Goal: Transaction & Acquisition: Purchase product/service

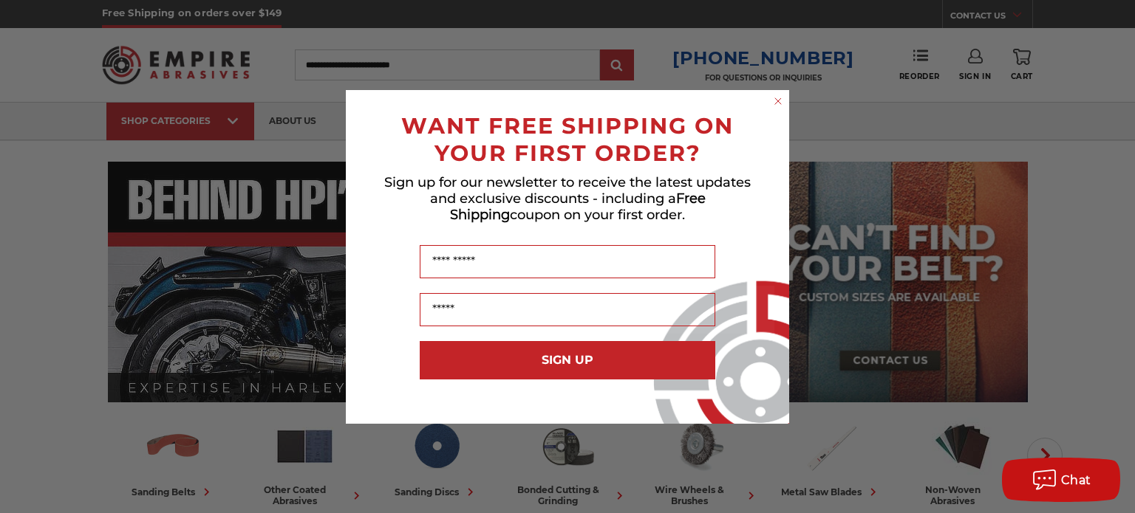
click at [773, 100] on circle "Close dialog" at bounding box center [778, 101] width 14 height 14
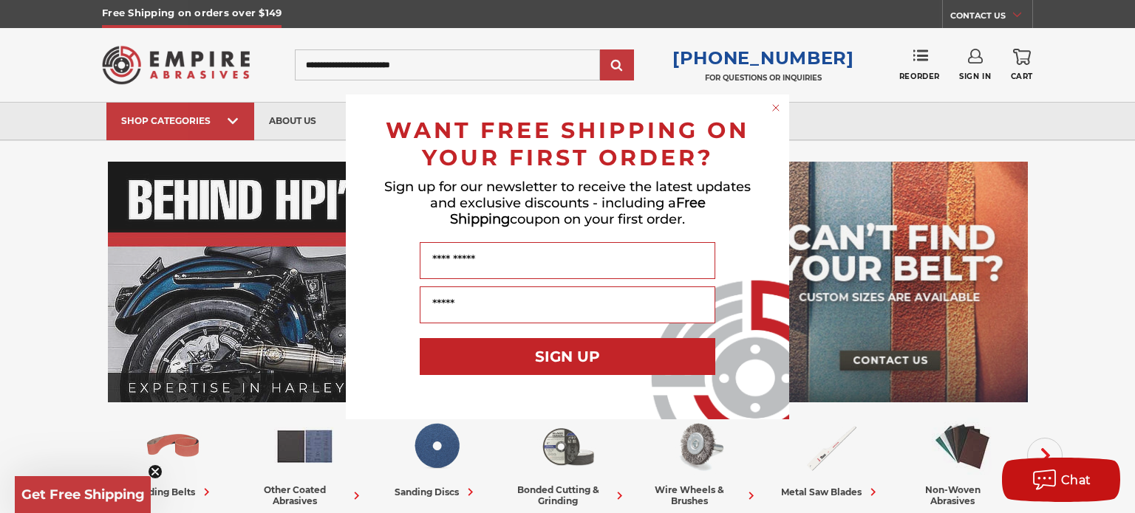
click at [778, 107] on circle "Close dialog" at bounding box center [776, 107] width 14 height 14
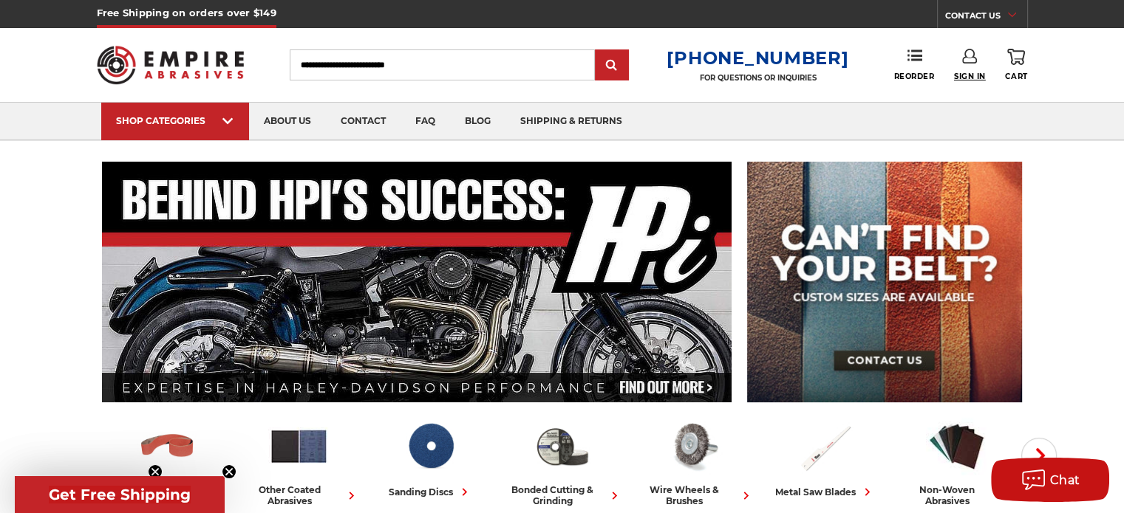
click at [963, 74] on span "Sign In" at bounding box center [970, 77] width 32 height 10
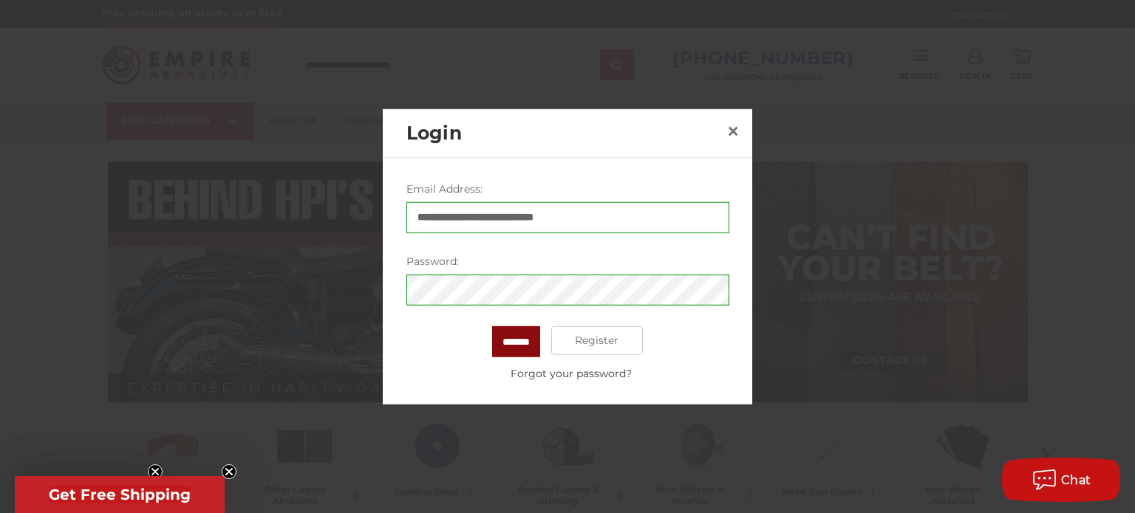
click at [526, 338] on input "*******" at bounding box center [516, 341] width 48 height 31
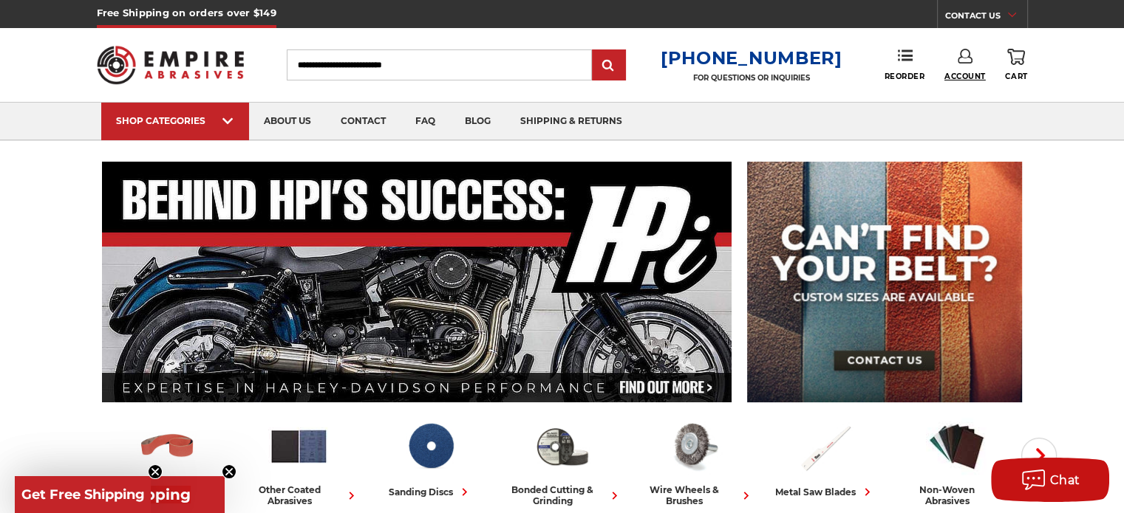
click at [966, 75] on span "Account" at bounding box center [964, 77] width 41 height 10
click at [965, 91] on link "Account" at bounding box center [965, 96] width 106 height 28
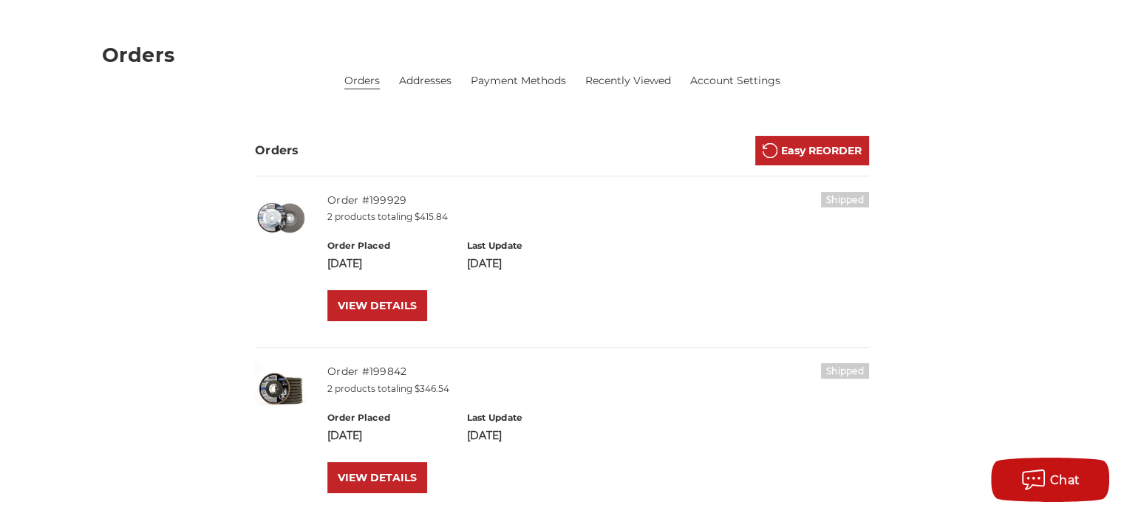
scroll to position [222, 0]
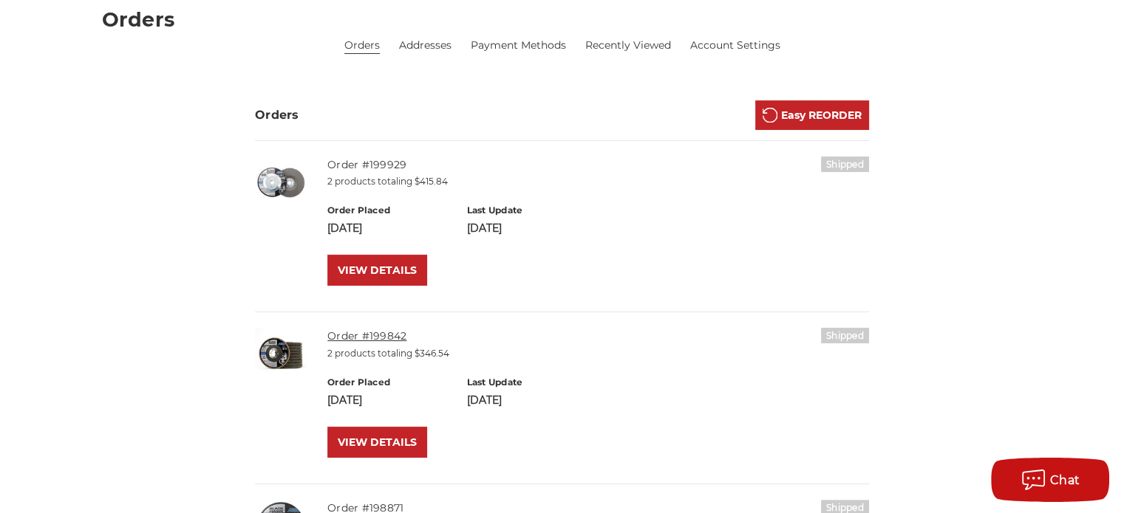
click at [384, 336] on link "Order #199842" at bounding box center [366, 335] width 79 height 13
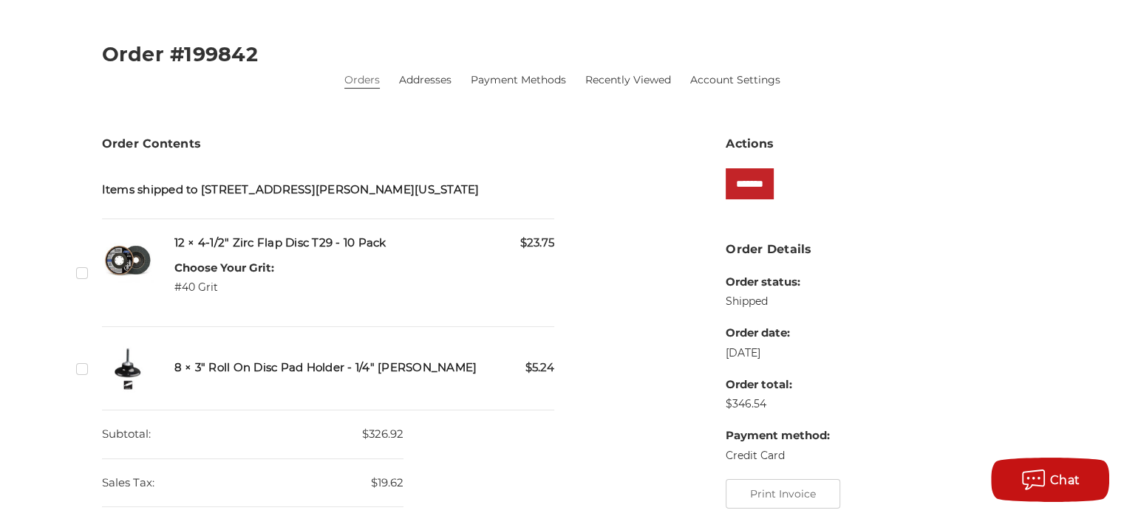
scroll to position [222, 0]
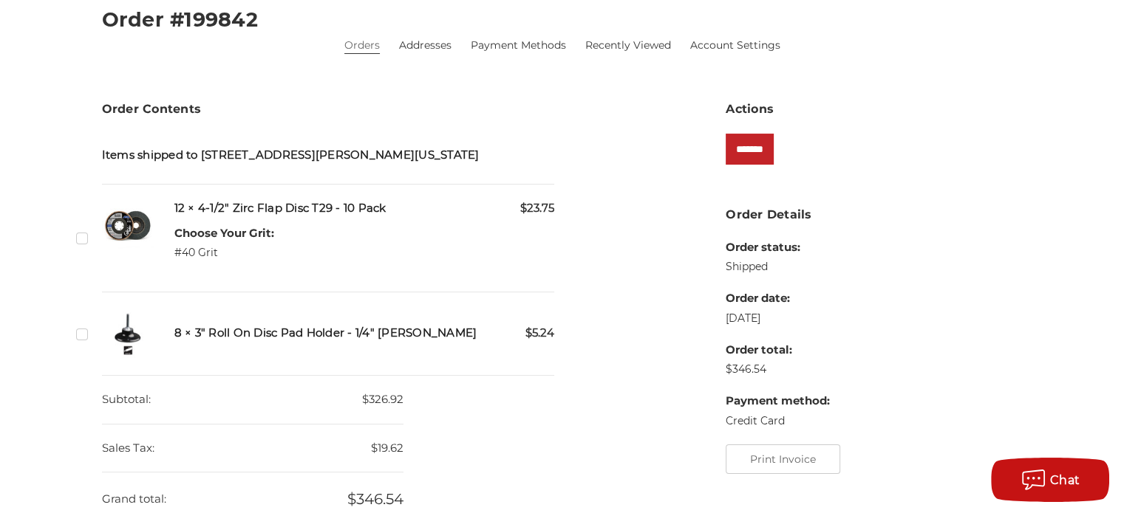
click at [78, 239] on label "Checkbox 543169 label" at bounding box center [84, 238] width 16 height 16
click at [754, 153] on input "*******" at bounding box center [749, 149] width 48 height 31
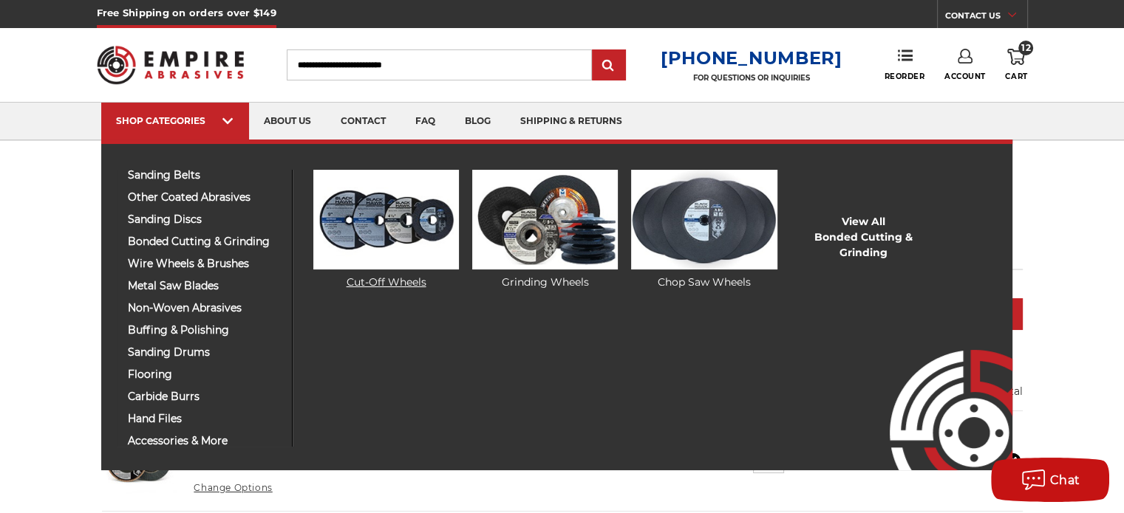
click at [381, 280] on link "Cut-Off Wheels" at bounding box center [386, 230] width 146 height 120
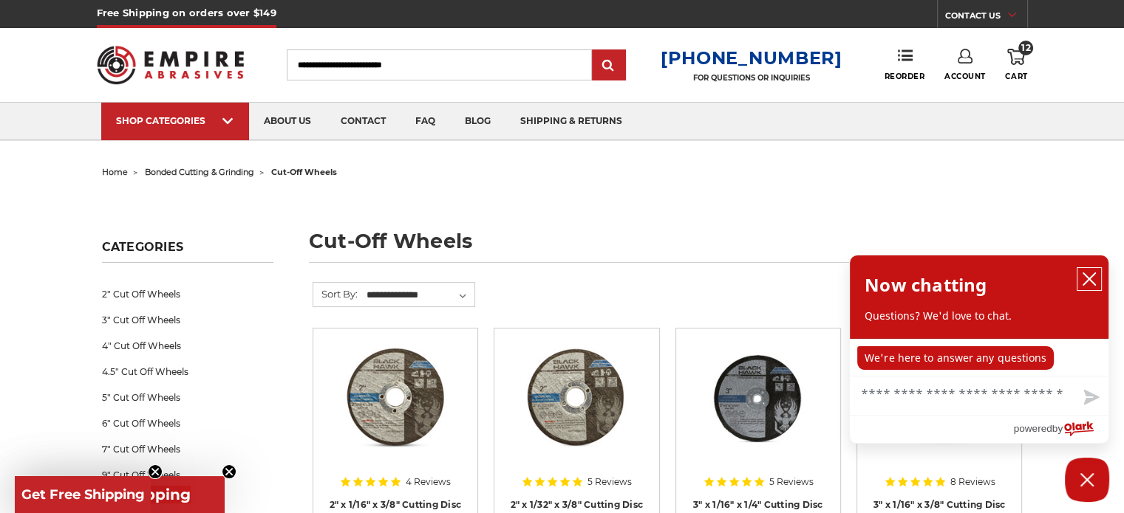
click at [1088, 281] on icon "close chatbox" at bounding box center [1089, 279] width 12 height 12
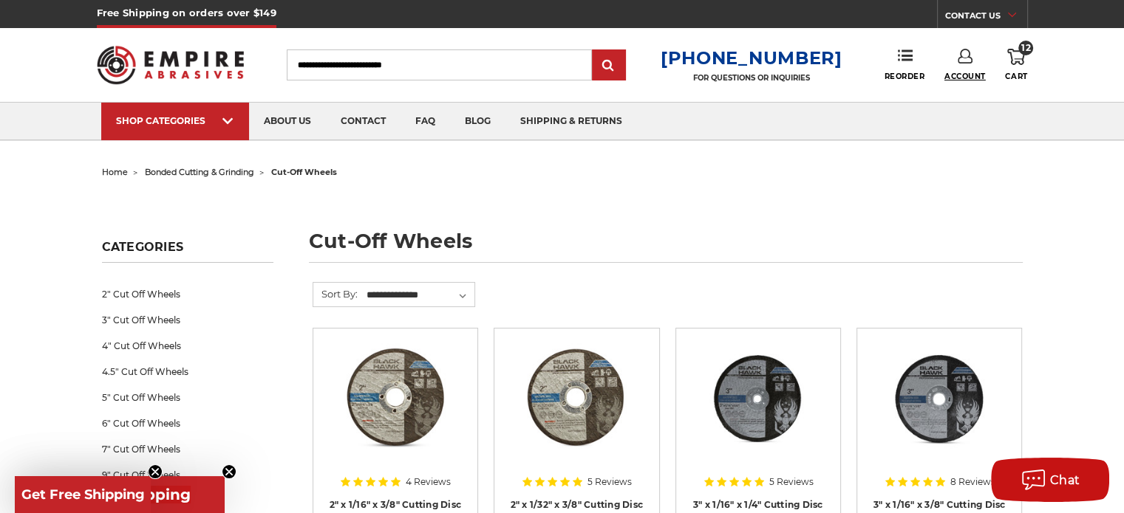
click at [970, 73] on span "Account" at bounding box center [964, 77] width 41 height 10
click at [963, 98] on link "Account" at bounding box center [965, 96] width 106 height 28
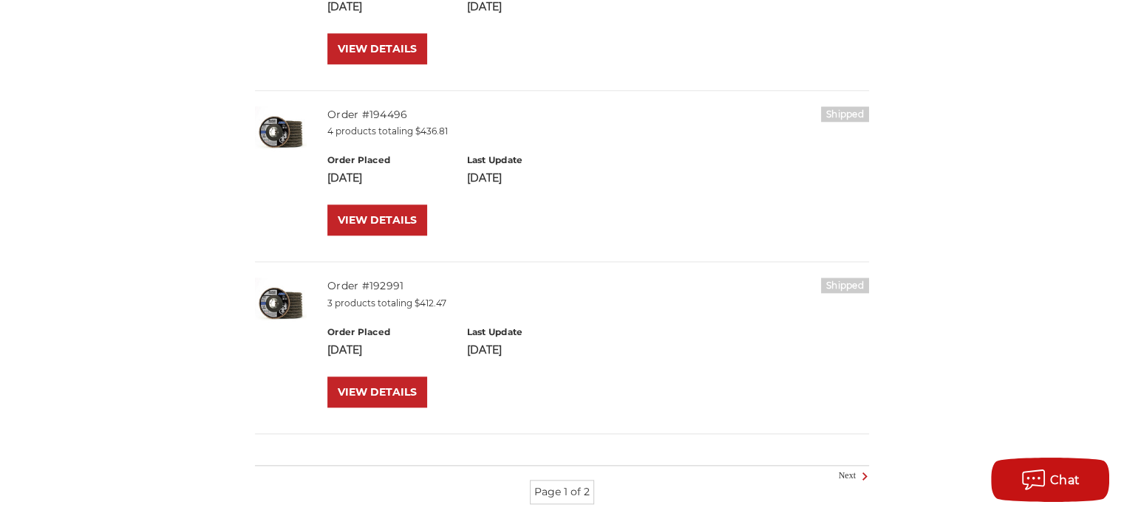
scroll to position [1773, 0]
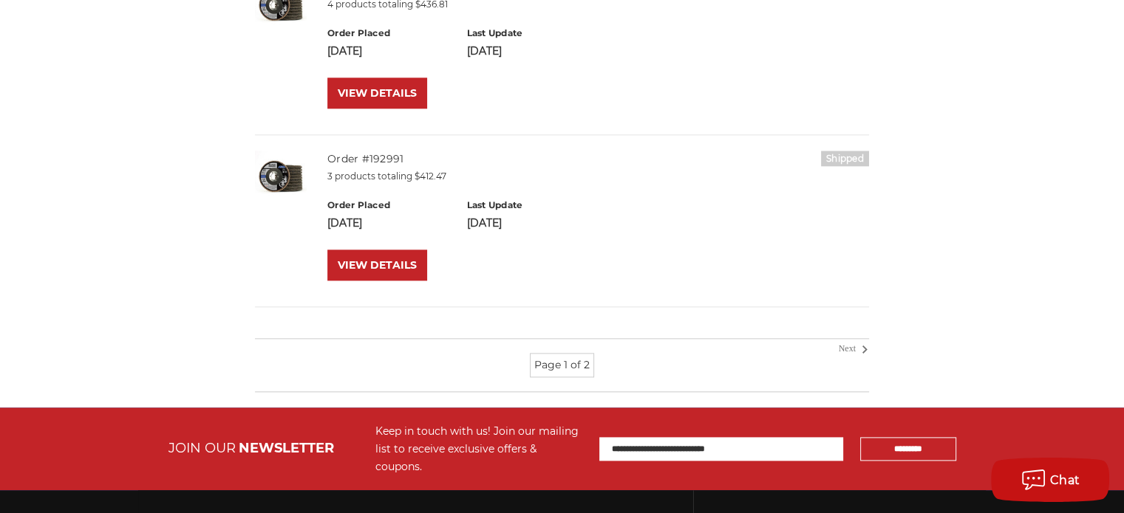
click at [842, 350] on link "Next" at bounding box center [851, 349] width 27 height 13
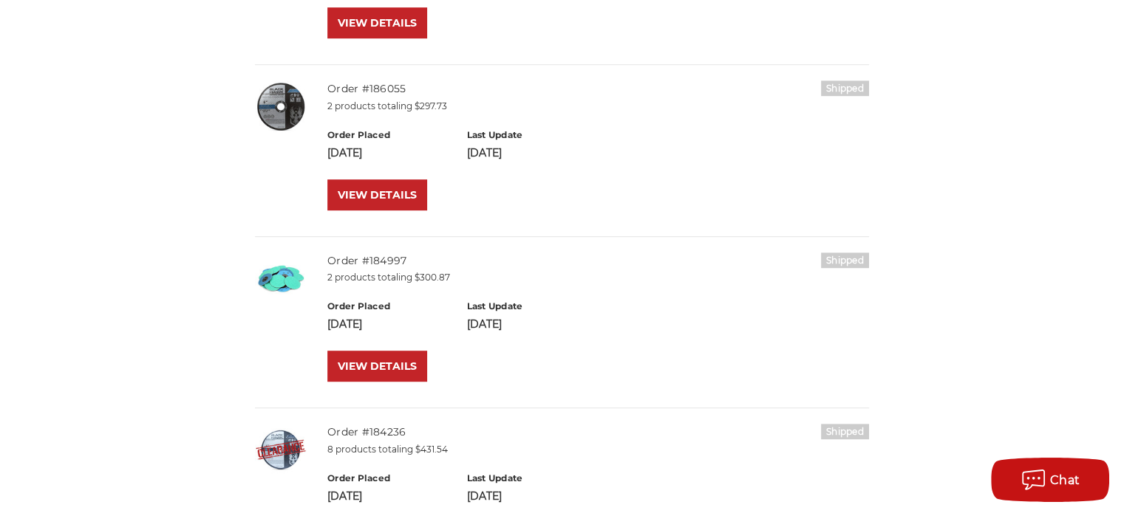
scroll to position [1034, 0]
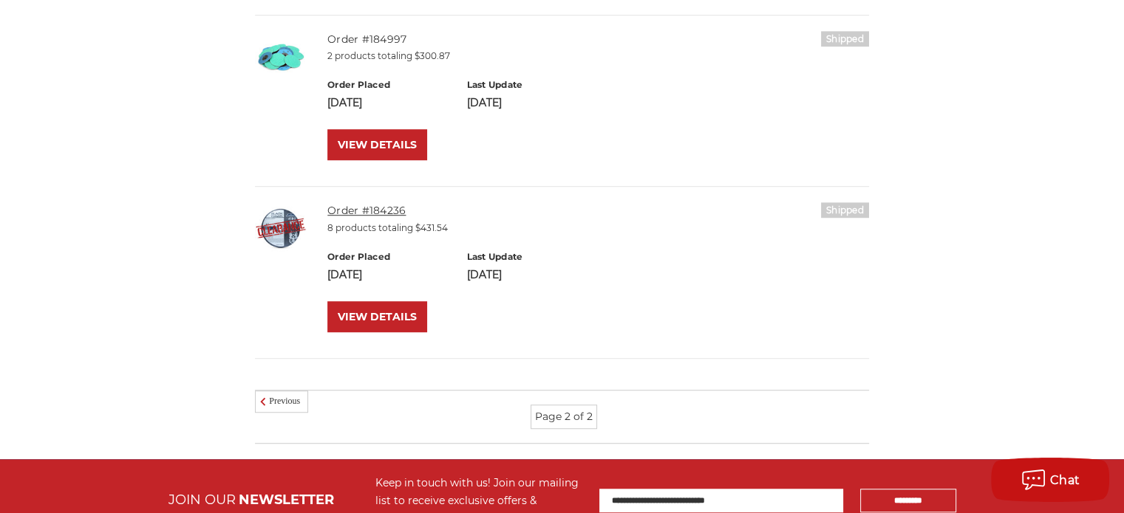
click at [378, 214] on link "Order #184236" at bounding box center [366, 210] width 78 height 13
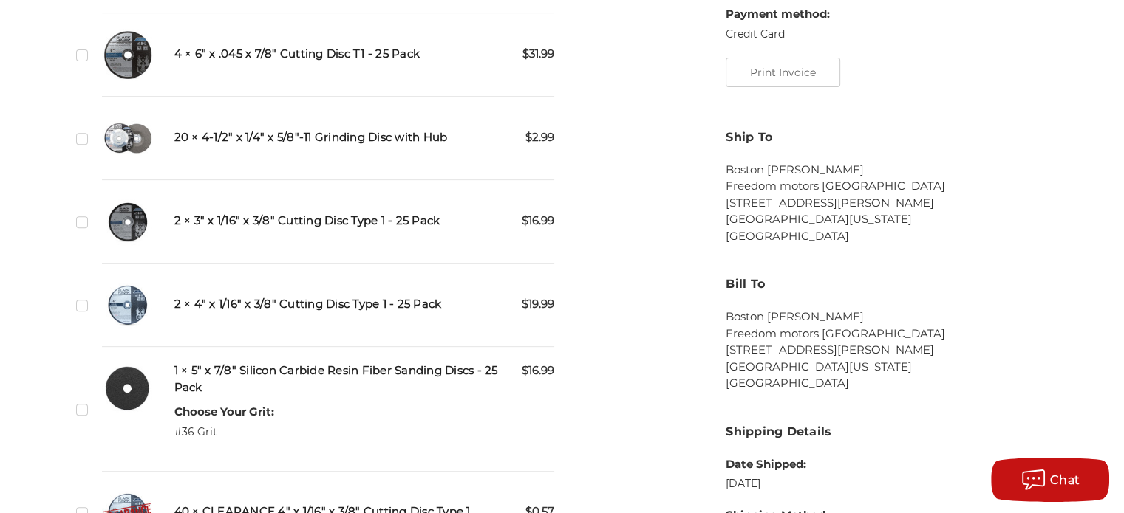
scroll to position [591, 0]
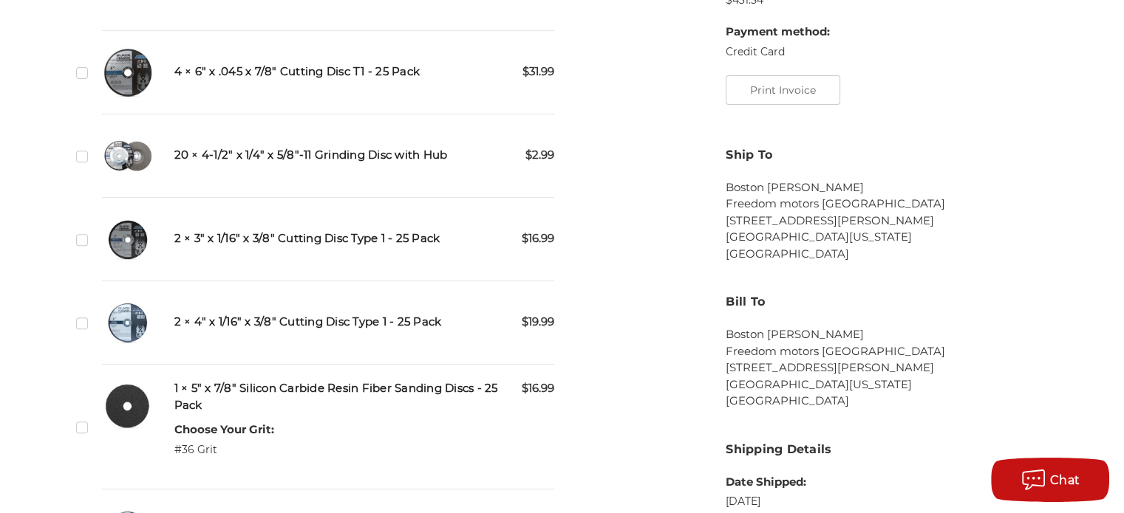
click at [86, 239] on label "Checkbox 499704 label" at bounding box center [84, 240] width 16 height 16
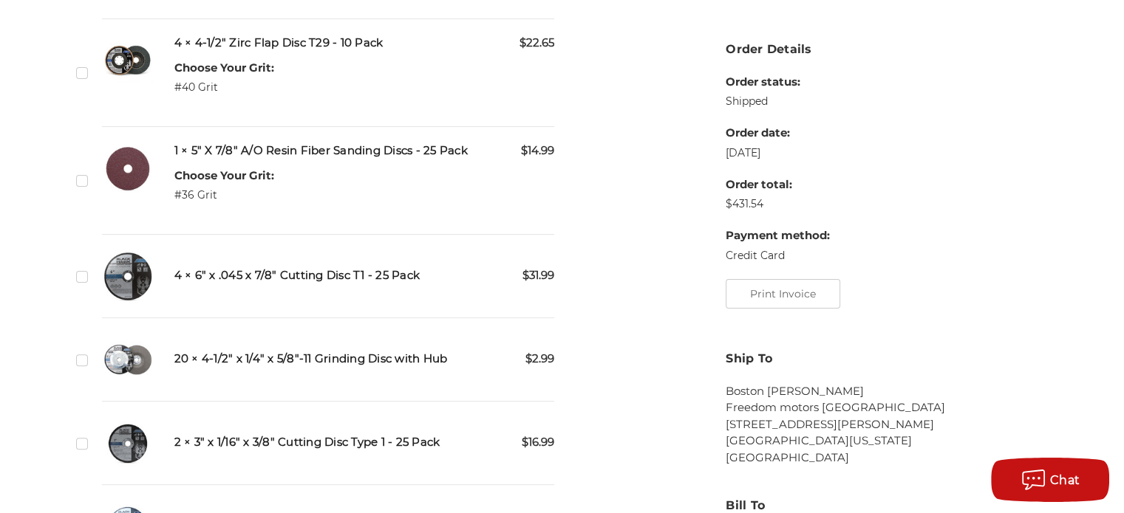
scroll to position [222, 0]
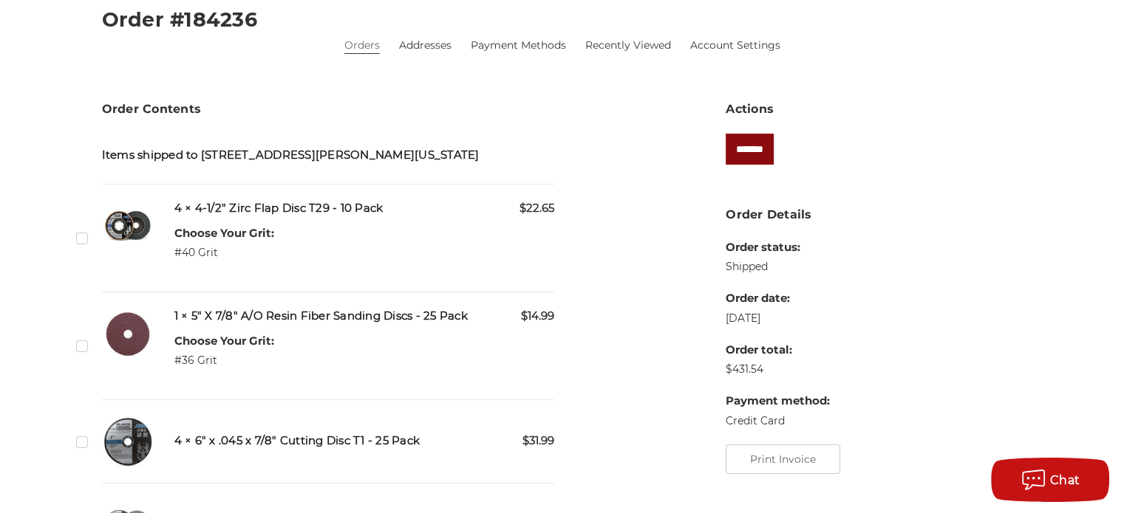
click at [746, 157] on input "*******" at bounding box center [749, 149] width 48 height 31
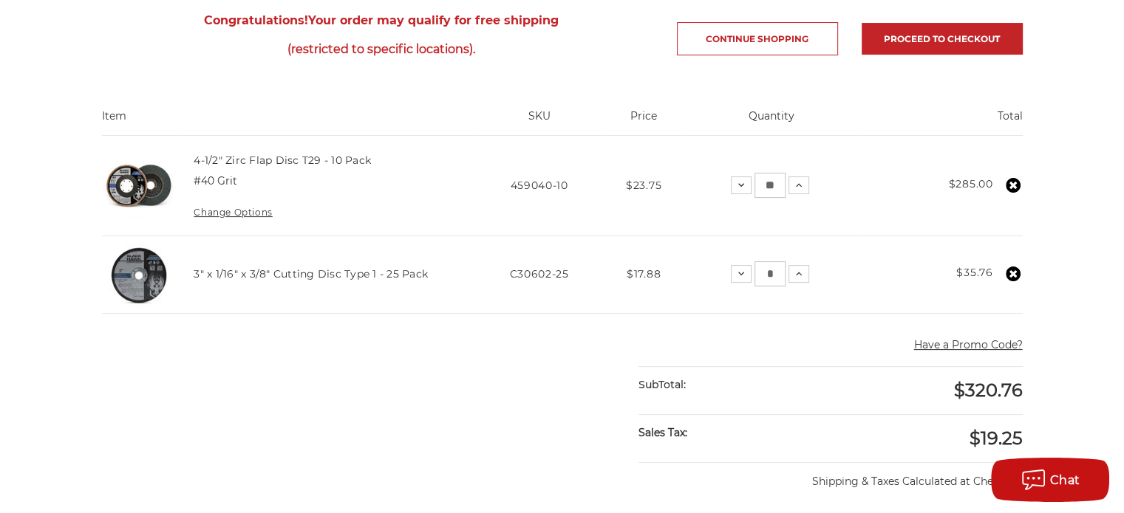
scroll to position [222, 0]
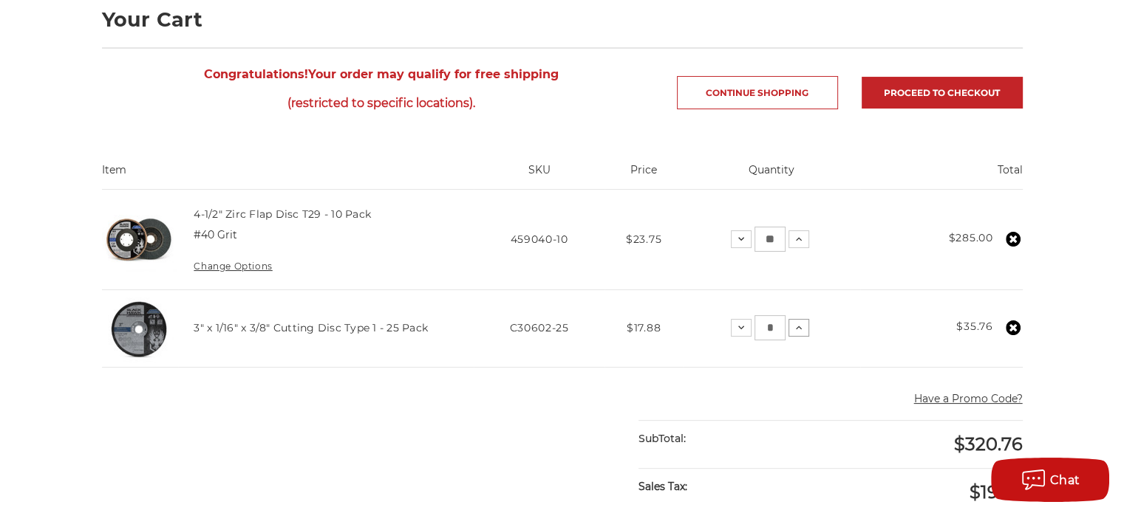
click at [803, 329] on icon at bounding box center [799, 328] width 12 height 12
click at [798, 327] on icon at bounding box center [799, 328] width 12 height 12
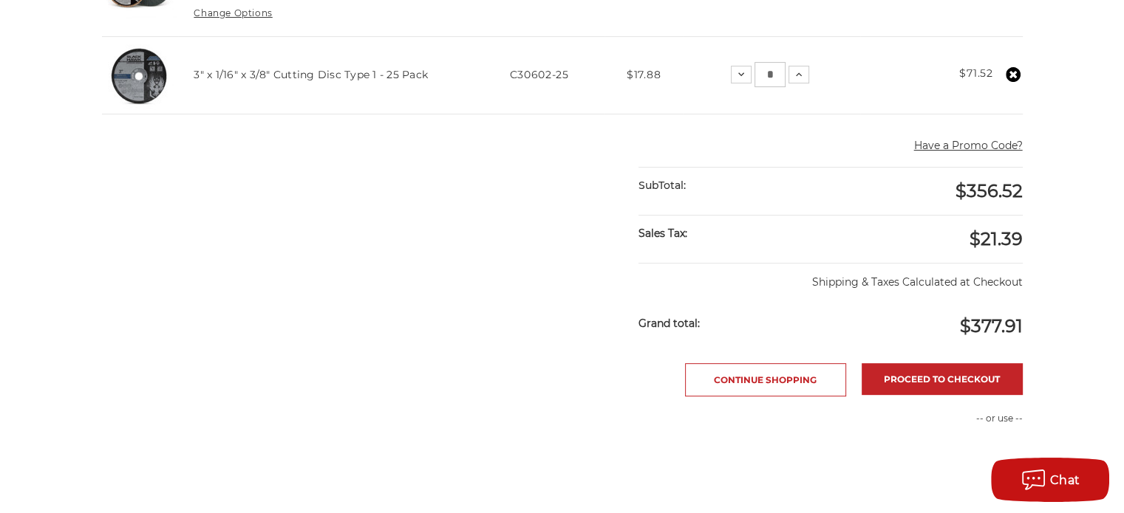
scroll to position [517, 0]
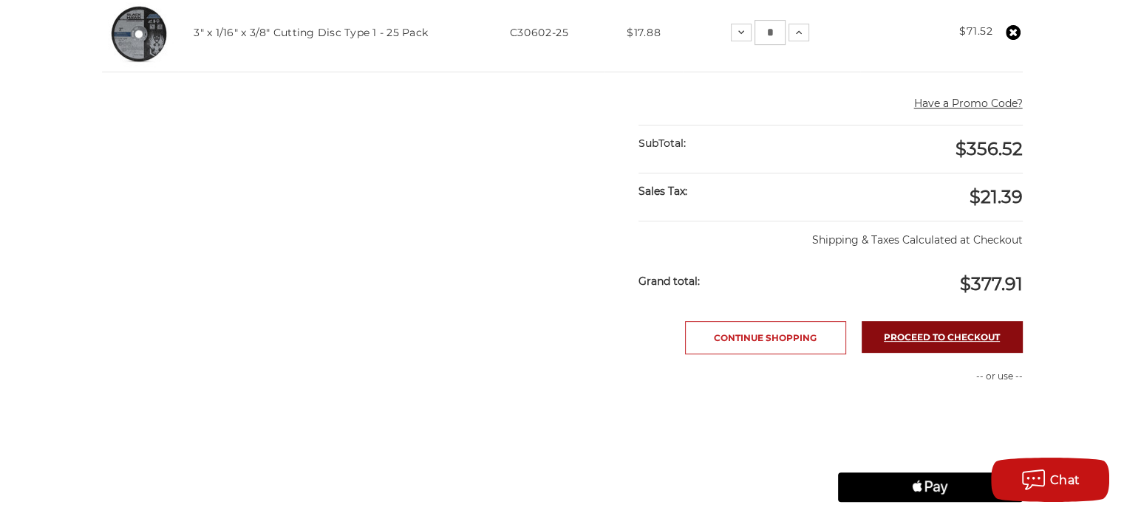
click at [946, 330] on link "Proceed to checkout" at bounding box center [941, 337] width 161 height 32
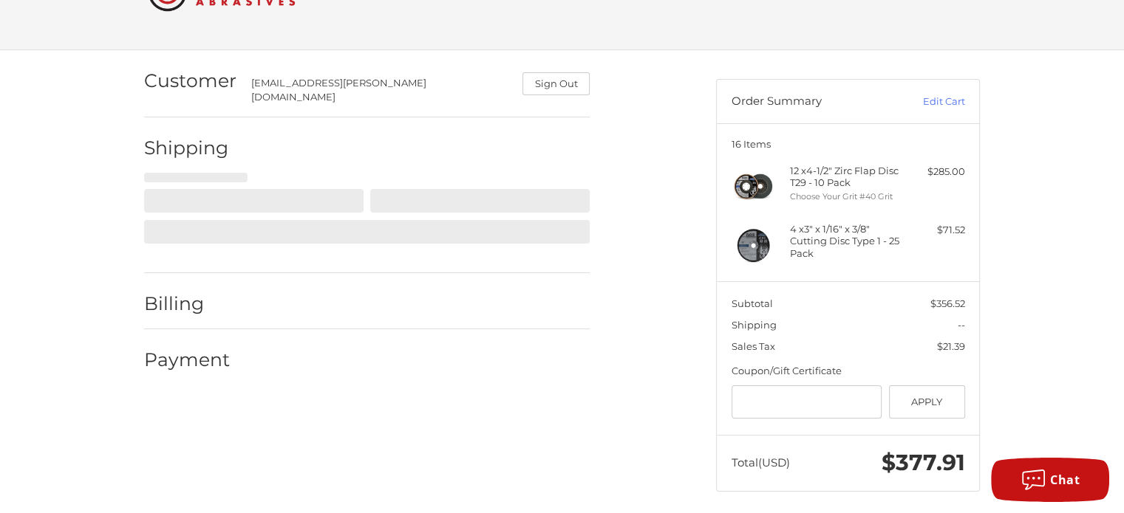
scroll to position [70, 0]
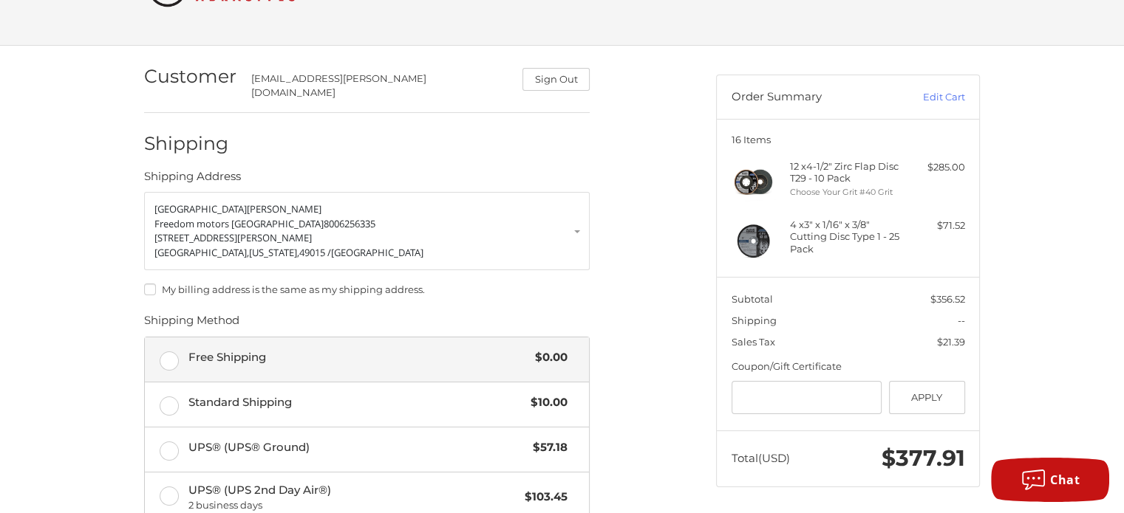
click at [164, 347] on label "Free Shipping $0.00" at bounding box center [367, 360] width 444 height 44
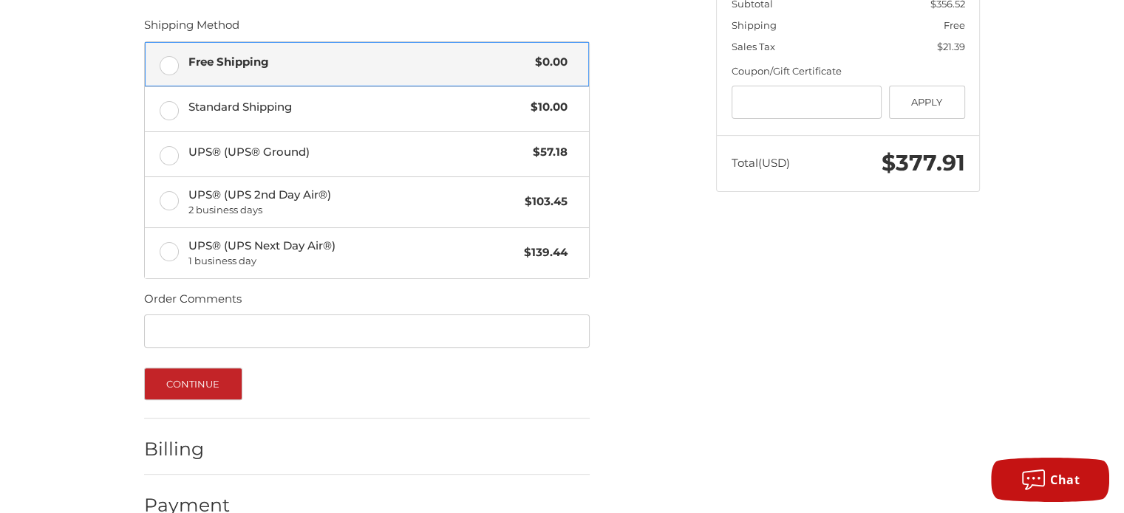
scroll to position [386, 0]
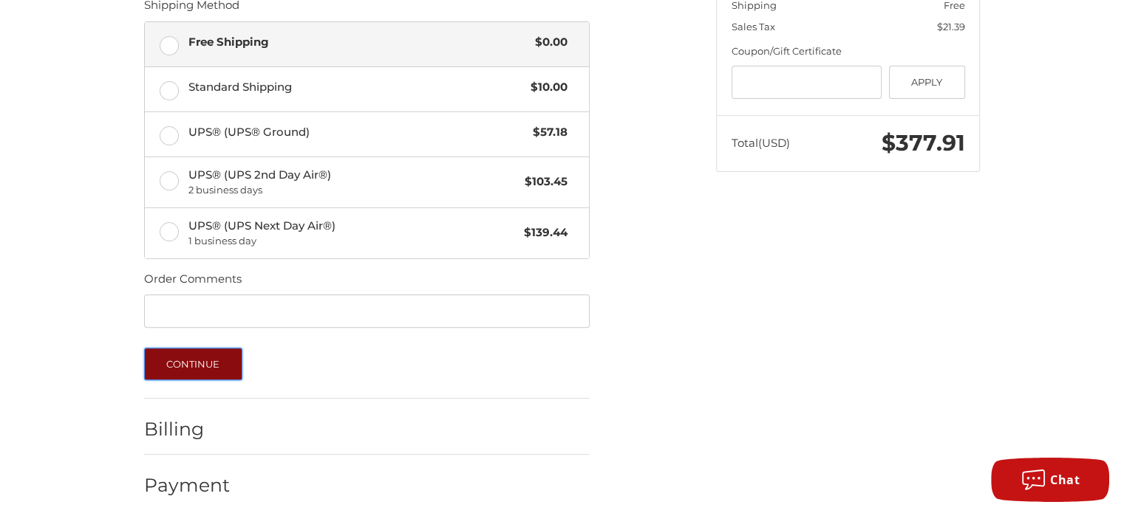
click at [192, 349] on button "Continue" at bounding box center [193, 364] width 98 height 33
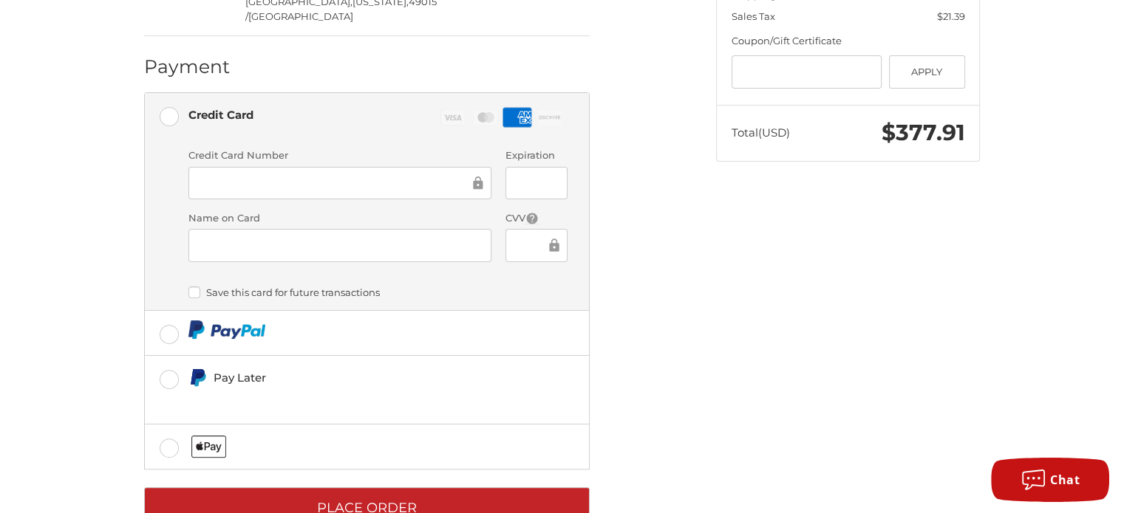
scroll to position [403, 0]
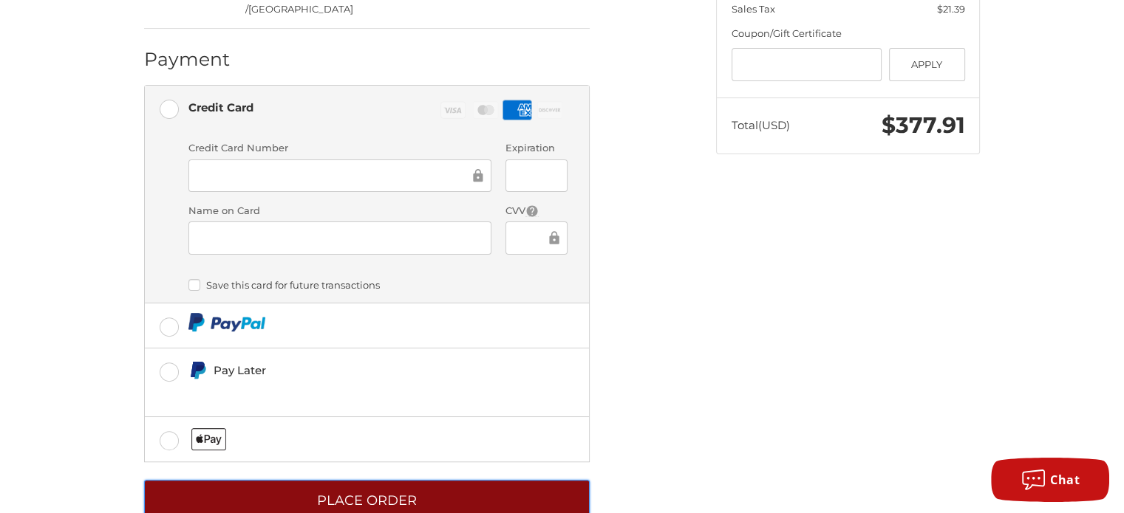
click at [387, 480] on button "Place Order" at bounding box center [366, 500] width 445 height 41
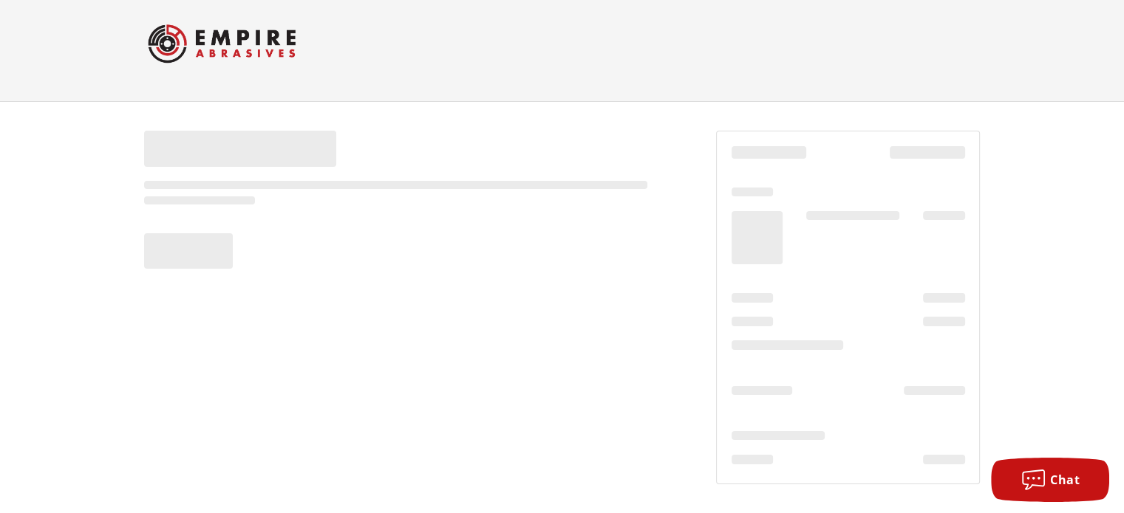
scroll to position [14, 0]
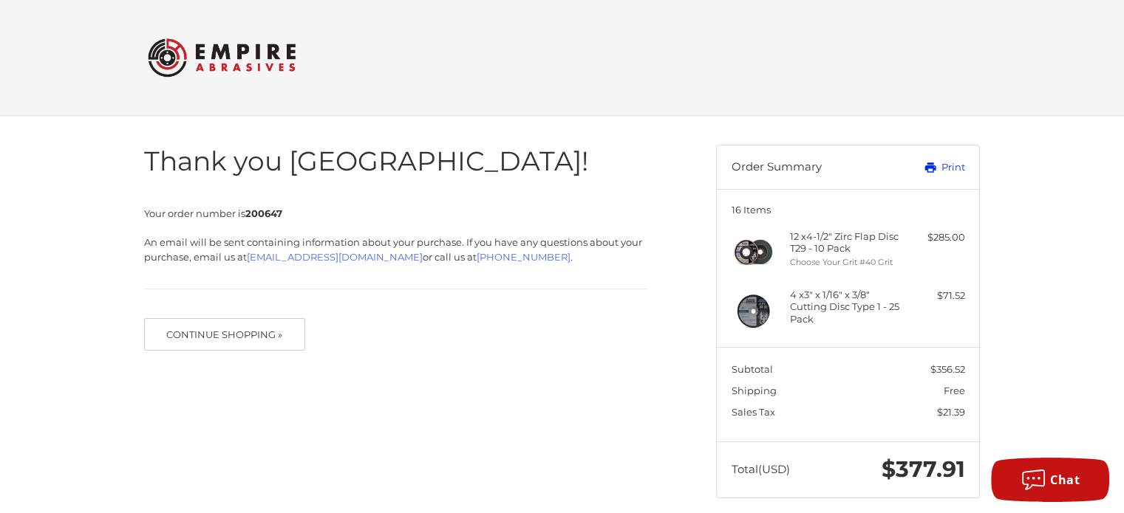
click at [935, 171] on icon at bounding box center [929, 167] width 13 height 13
